Goal: Task Accomplishment & Management: Manage account settings

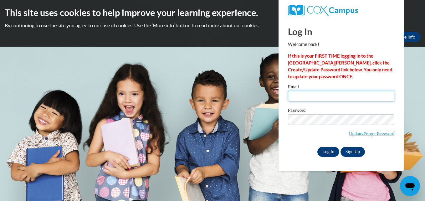
type input "breannasmith73@yahoo.com"
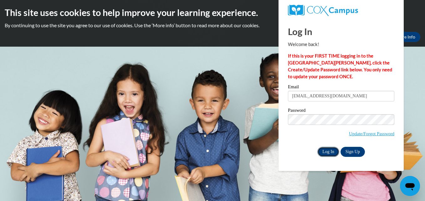
click at [327, 149] on input "Log In" at bounding box center [328, 152] width 22 height 10
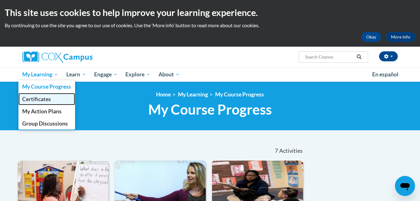
click at [25, 99] on span "Certificates" at bounding box center [36, 99] width 29 height 7
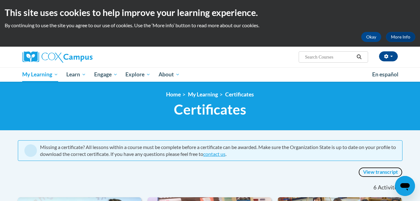
click at [367, 171] on link "View transcript" at bounding box center [381, 172] width 44 height 10
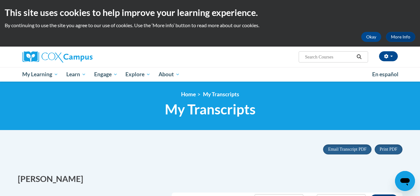
drag, startPoint x: 385, startPoint y: 149, endPoint x: 380, endPoint y: 140, distance: 11.1
click at [385, 149] on span "Portrait" at bounding box center [384, 150] width 14 height 5
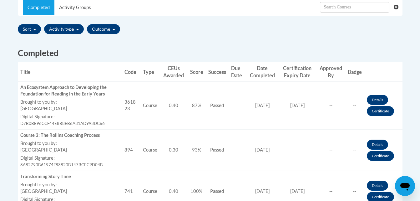
scroll to position [208, 0]
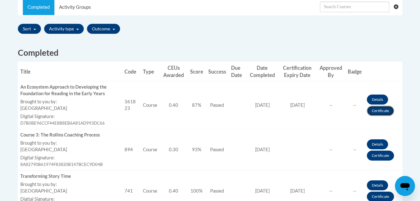
click at [373, 112] on link "Certificate" at bounding box center [380, 111] width 27 height 10
